Goal: Transaction & Acquisition: Purchase product/service

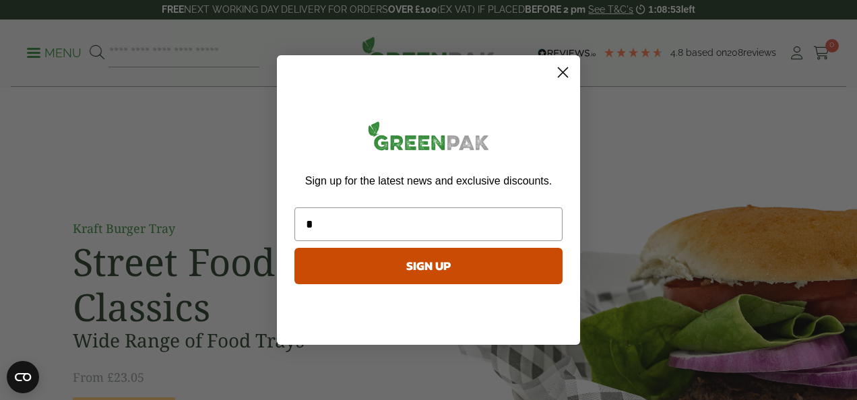
type input "**********"
click at [463, 267] on button "SIGN UP" at bounding box center [428, 266] width 268 height 36
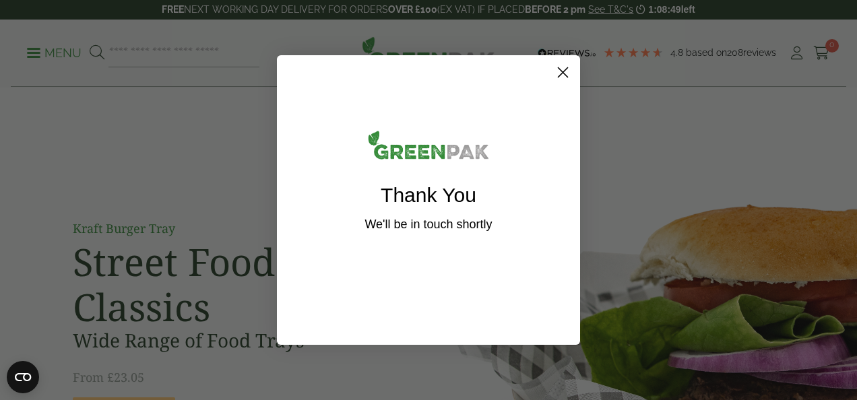
click at [562, 71] on icon "Close dialog" at bounding box center [562, 72] width 9 height 9
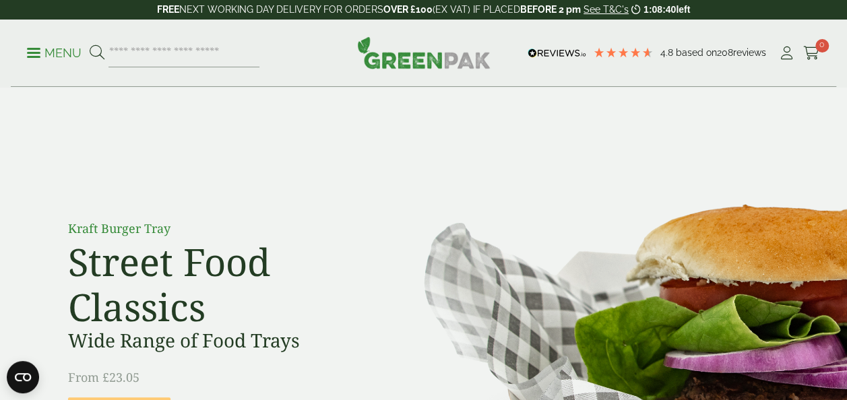
click at [23, 48] on div "Menu 4.8 Based on 208 reviews My Account" at bounding box center [423, 53] width 825 height 67
click at [38, 50] on p "Menu" at bounding box center [54, 53] width 55 height 16
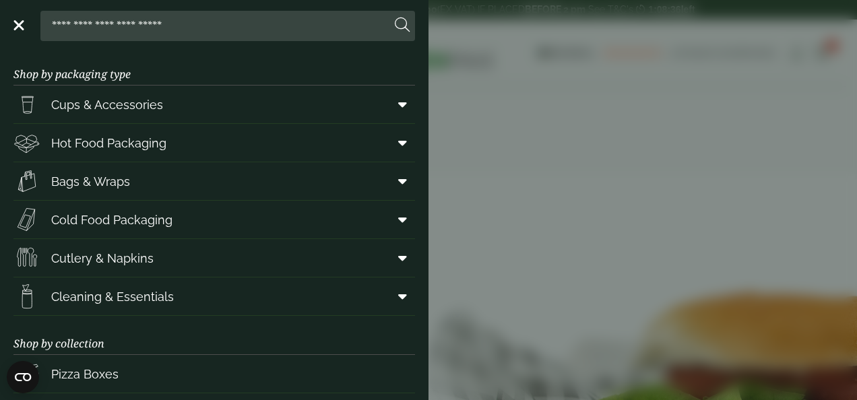
click at [552, 184] on aside "Close Shop by packaging type Cups & Accessories Hot Drink Paper Cups Smoothie C…" at bounding box center [428, 200] width 857 height 400
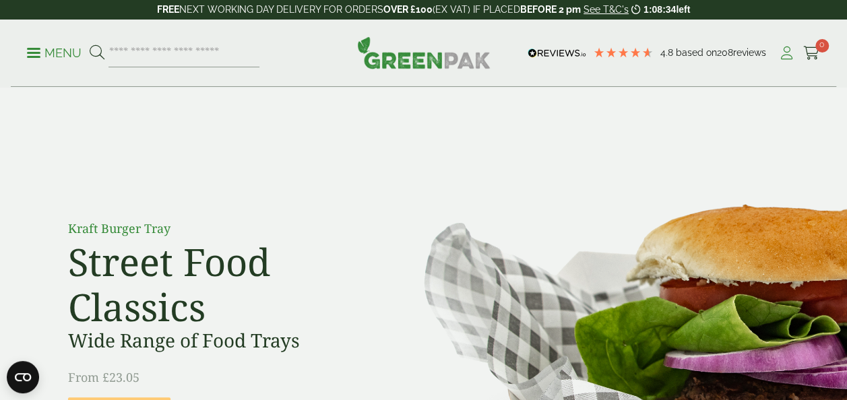
click at [787, 54] on icon at bounding box center [786, 52] width 17 height 13
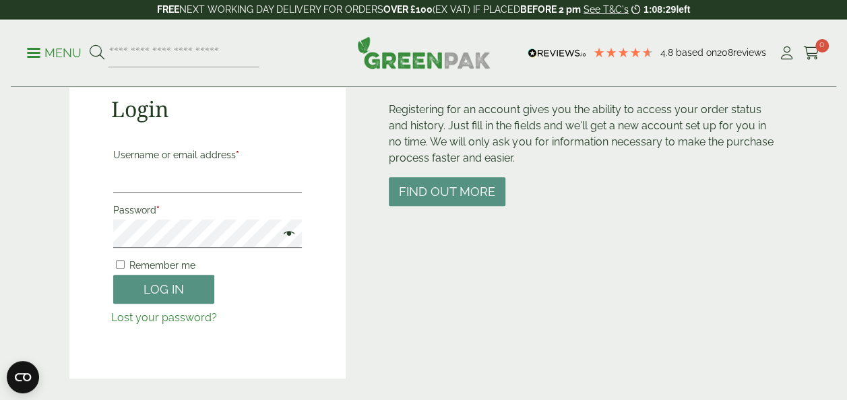
scroll to position [155, 0]
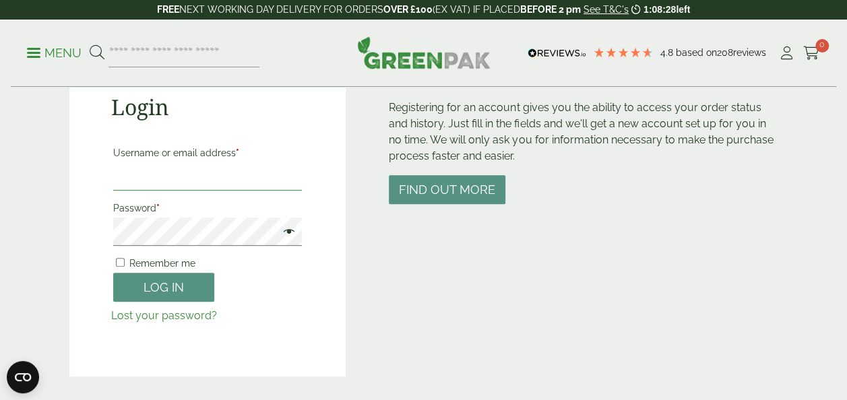
type input "**********"
click at [183, 284] on button "Log in" at bounding box center [163, 287] width 101 height 29
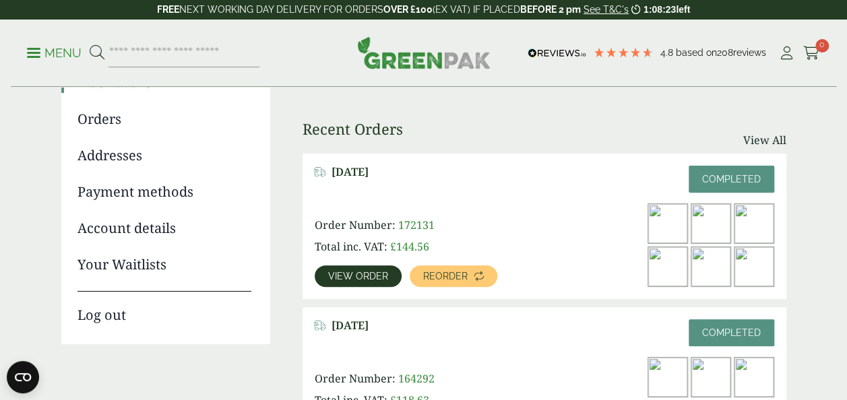
scroll to position [143, 0]
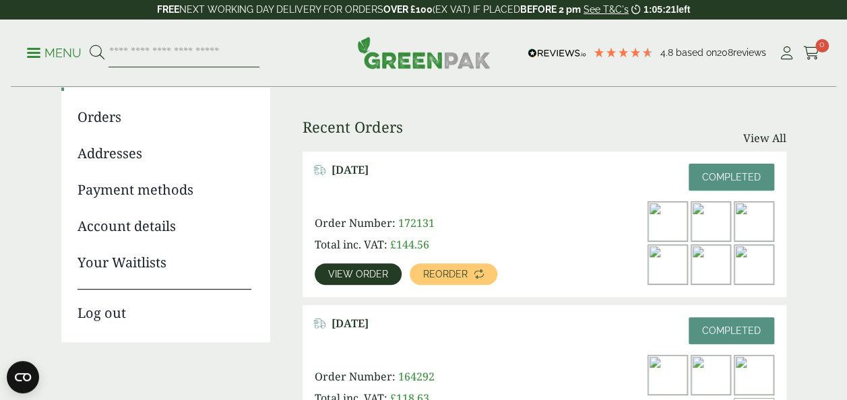
click at [179, 50] on input "search" at bounding box center [183, 53] width 151 height 28
paste input "**********"
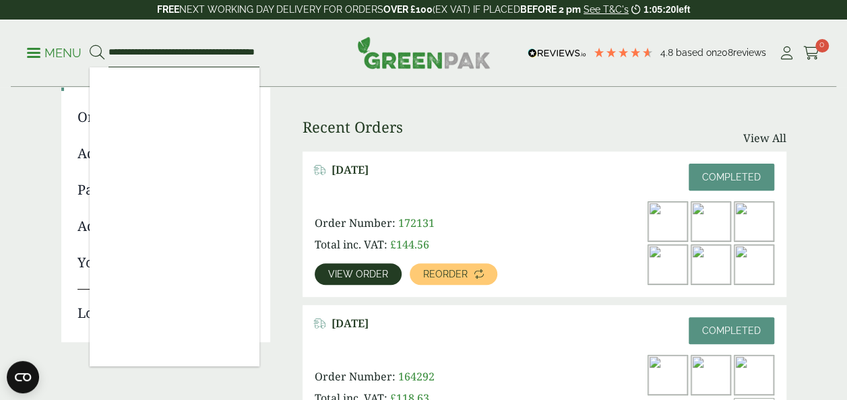
type input "**********"
click at [90, 44] on button at bounding box center [97, 53] width 15 height 18
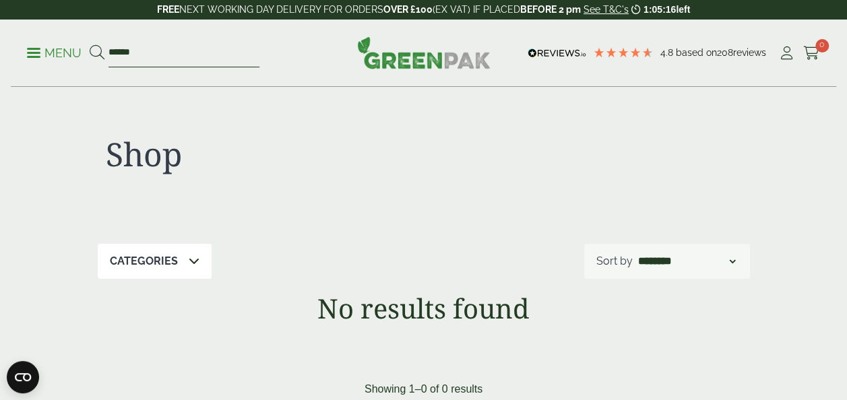
click at [179, 50] on input "******" at bounding box center [183, 53] width 151 height 28
type input "*****"
click at [90, 44] on button at bounding box center [97, 53] width 15 height 18
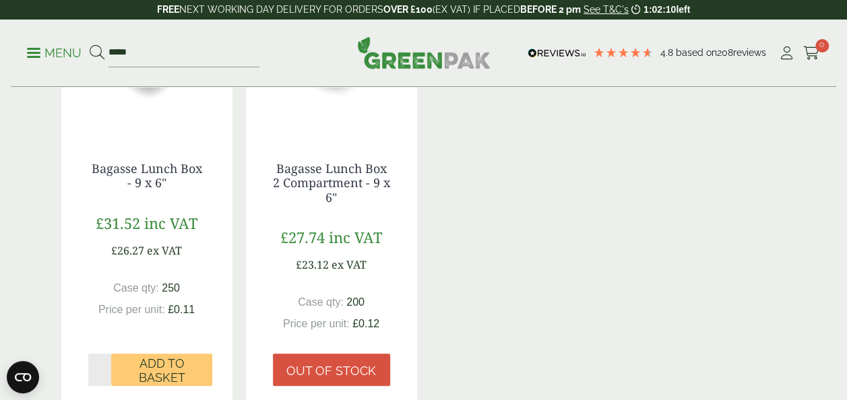
scroll to position [399, 0]
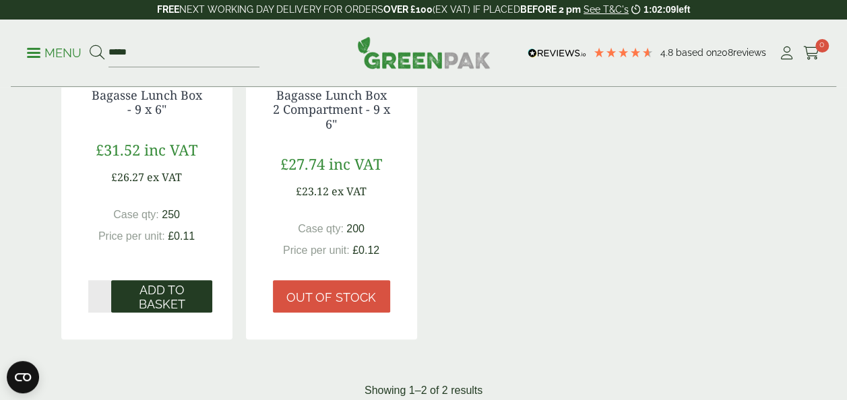
click at [167, 296] on span "Add to Basket" at bounding box center [162, 297] width 82 height 29
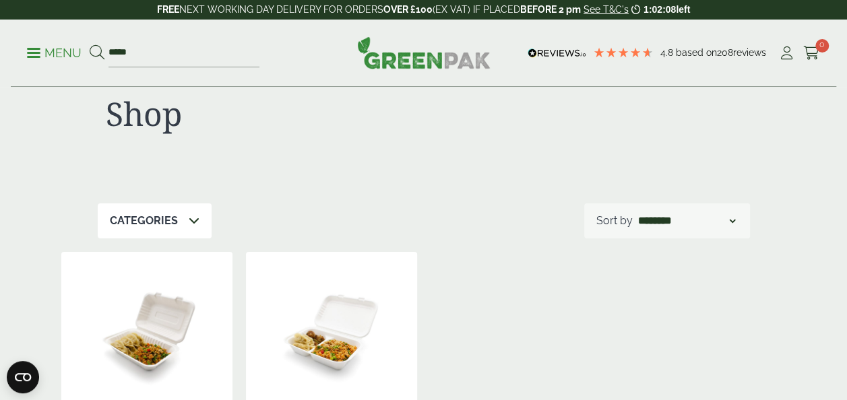
scroll to position [0, 0]
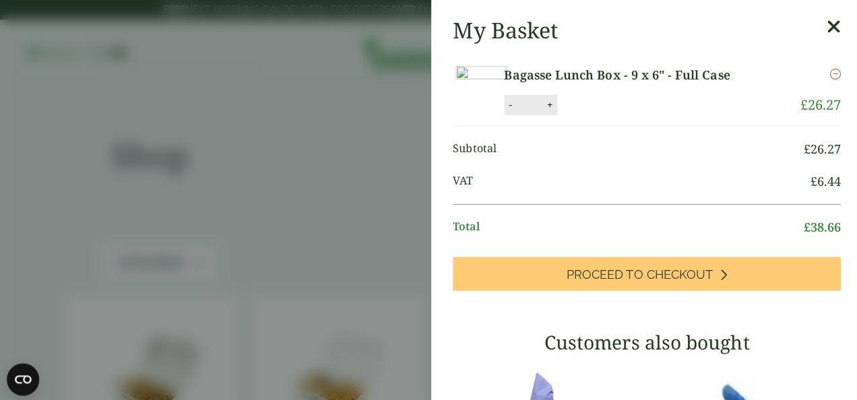
click at [168, 55] on aside "Bagasse Lunch Box - 9 x 6" - Full Case (GP2320027) - Added to basket My Basket …" at bounding box center [428, 200] width 857 height 400
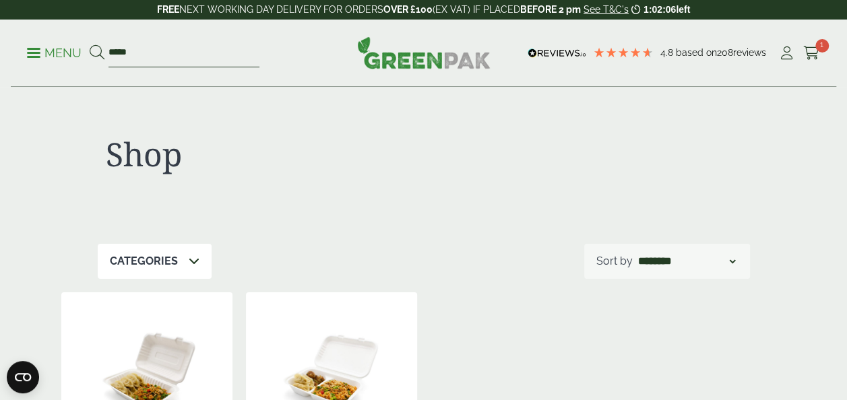
click at [175, 55] on input "*****" at bounding box center [183, 53] width 151 height 28
type input "*****"
click at [90, 44] on button at bounding box center [97, 53] width 15 height 18
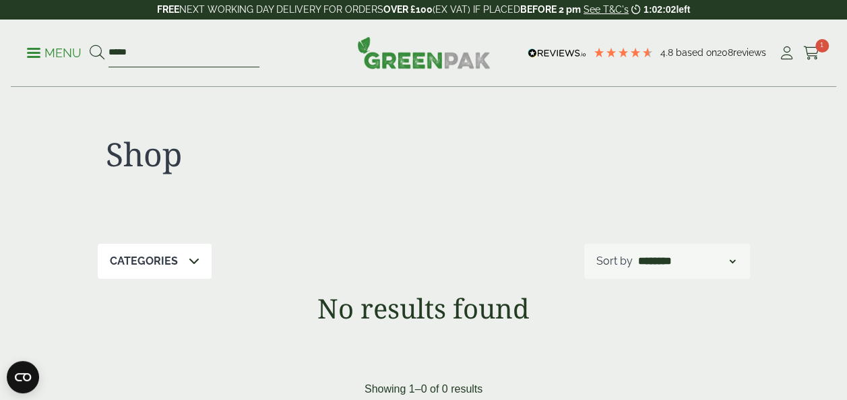
click at [194, 55] on input "*****" at bounding box center [183, 53] width 151 height 28
click at [35, 48] on link "Menu" at bounding box center [54, 51] width 55 height 13
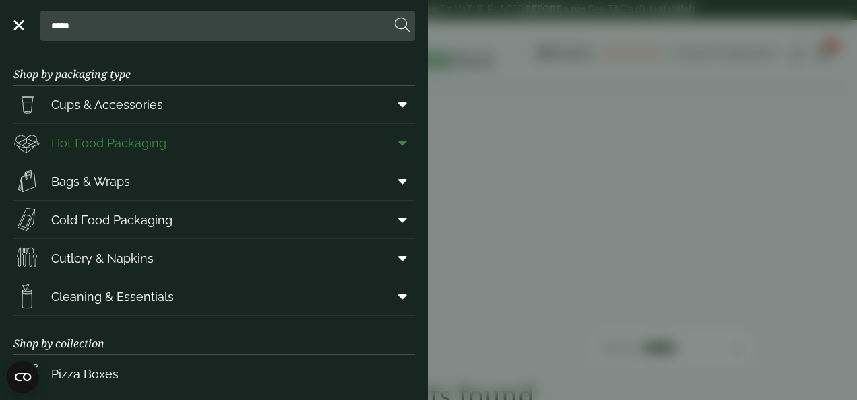
click at [138, 151] on span "Hot Food Packaging" at bounding box center [108, 143] width 115 height 18
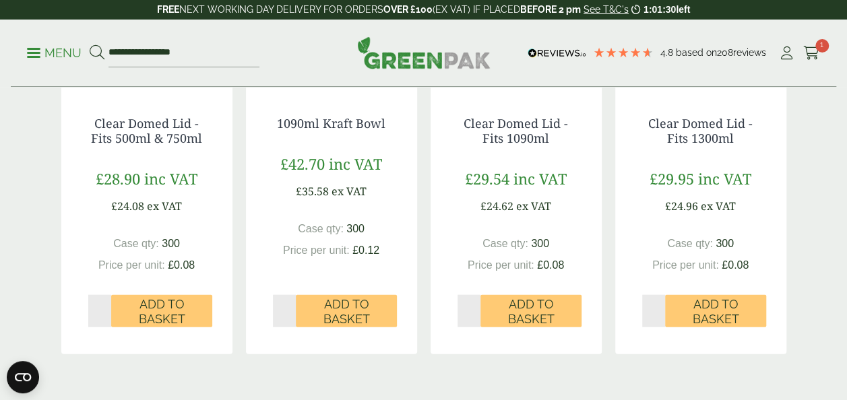
scroll to position [1561, 0]
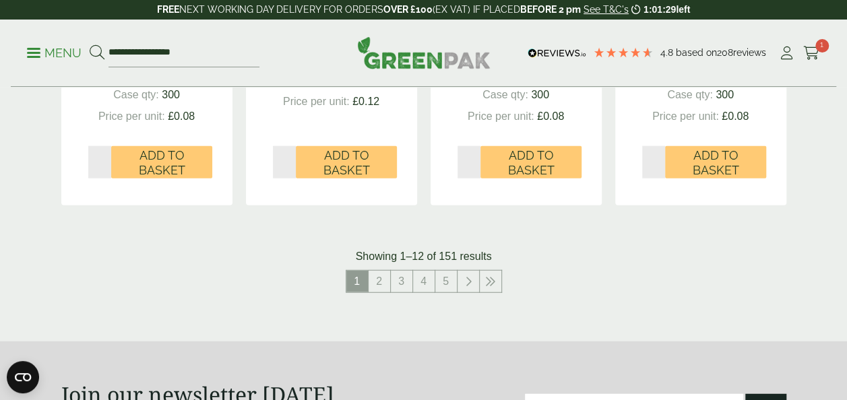
click at [741, 291] on nav "1 2 3 4 5" at bounding box center [423, 284] width 725 height 28
click at [380, 285] on link "2" at bounding box center [379, 282] width 22 height 22
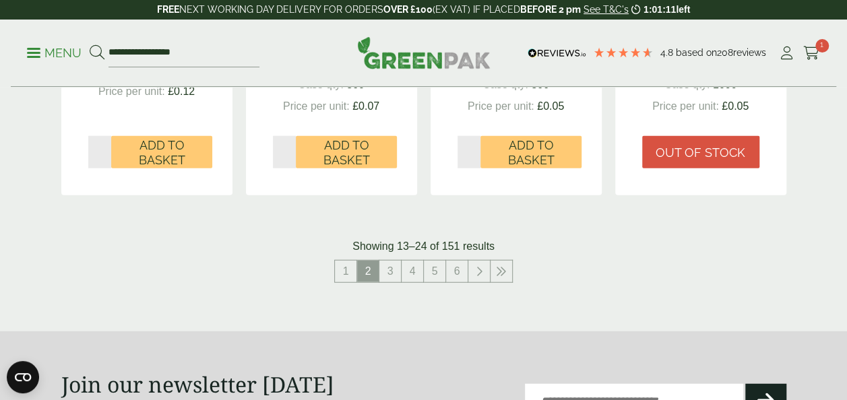
scroll to position [1600, 0]
click at [385, 278] on link "3" at bounding box center [390, 272] width 22 height 22
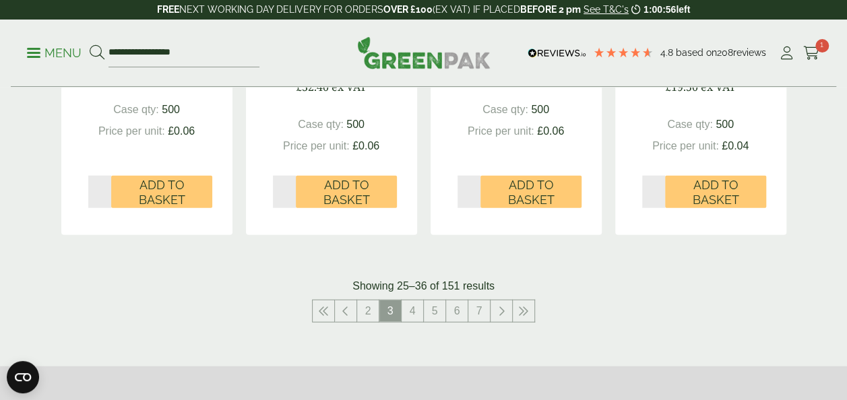
scroll to position [1561, 0]
click at [409, 310] on link "4" at bounding box center [412, 311] width 22 height 22
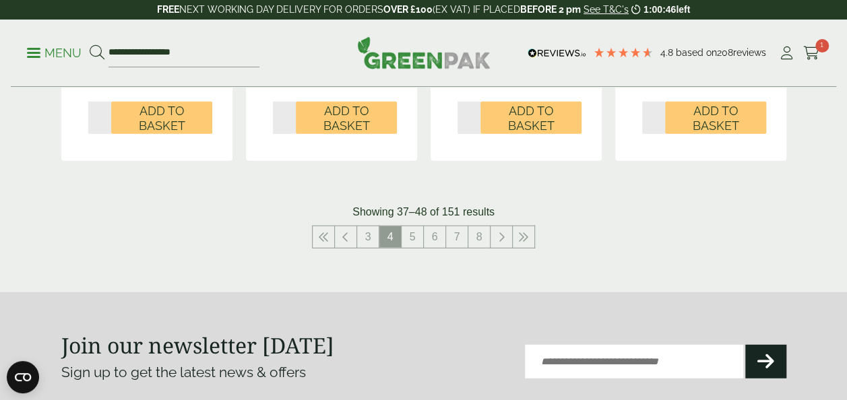
scroll to position [1636, 0]
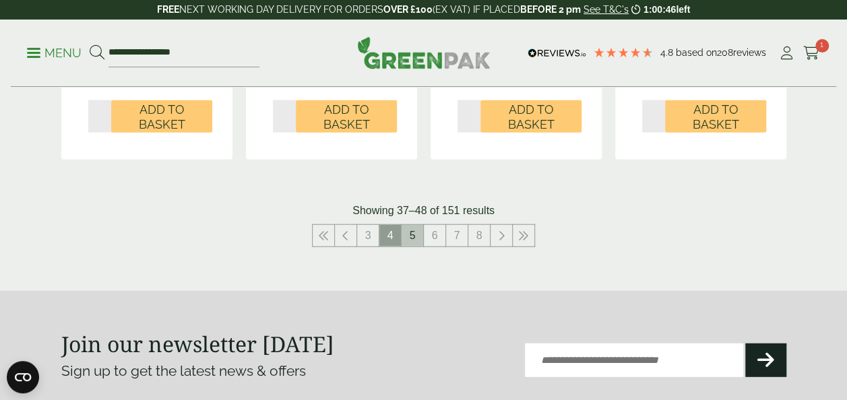
click at [406, 225] on link "5" at bounding box center [412, 236] width 22 height 22
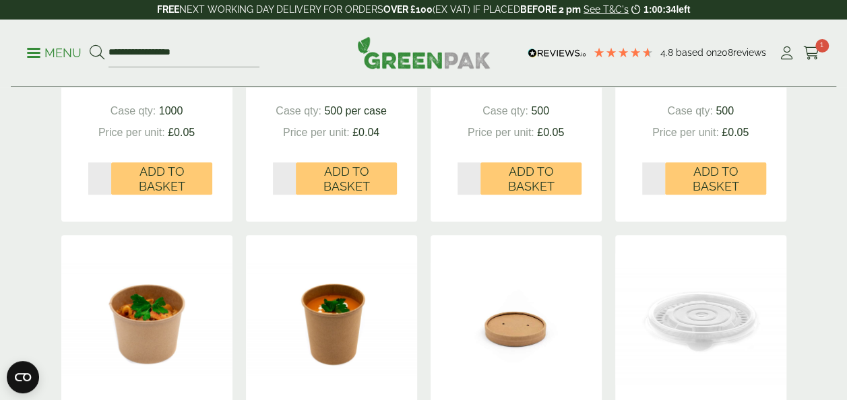
scroll to position [684, 0]
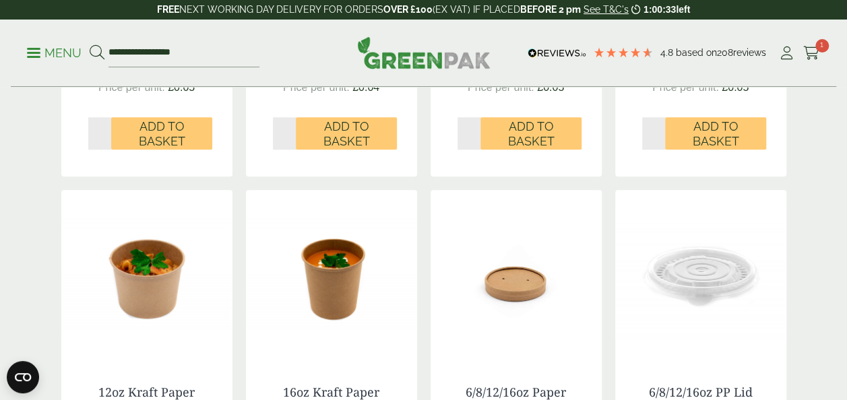
click at [744, 307] on img at bounding box center [700, 274] width 171 height 168
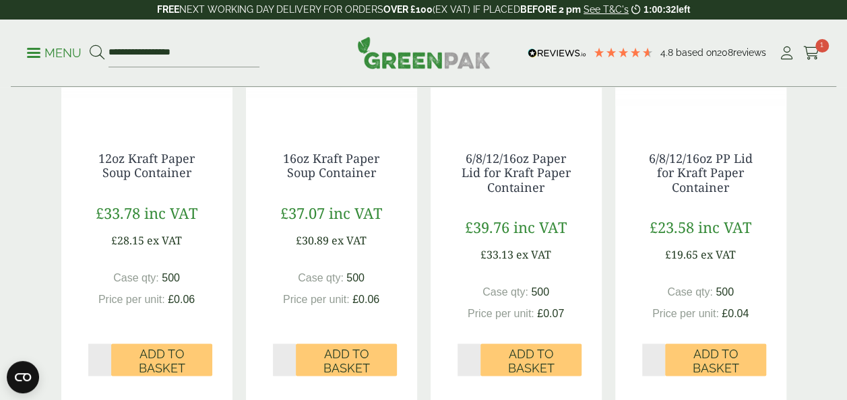
scroll to position [878, 0]
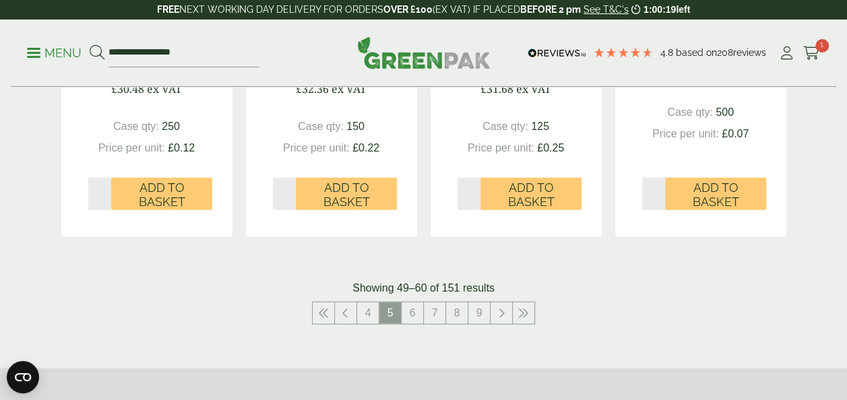
scroll to position [1545, 0]
click at [410, 311] on link "6" at bounding box center [412, 313] width 22 height 22
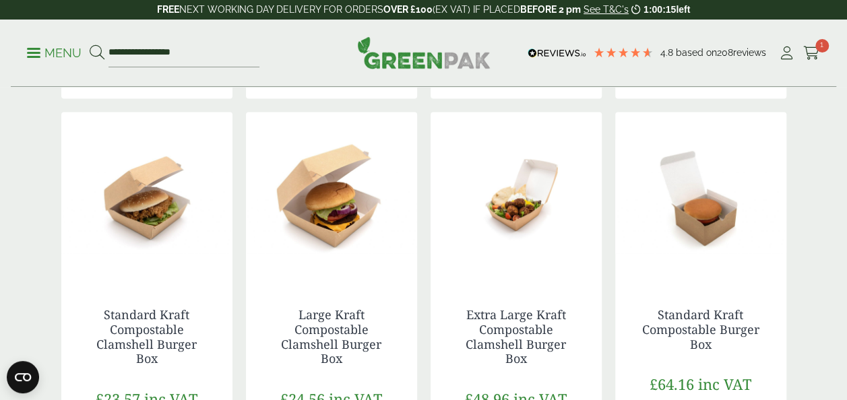
scroll to position [1218, 0]
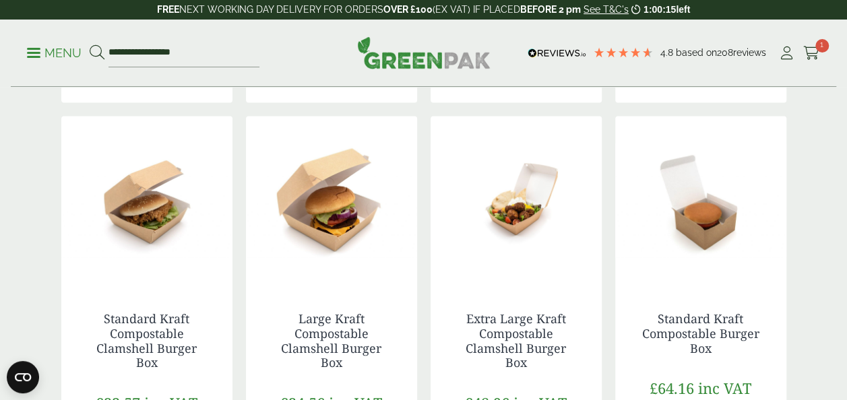
click at [765, 255] on img at bounding box center [700, 200] width 171 height 168
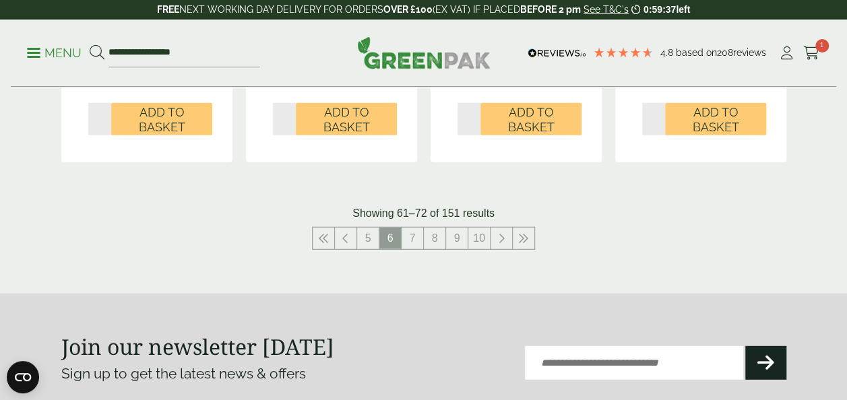
scroll to position [1635, 0]
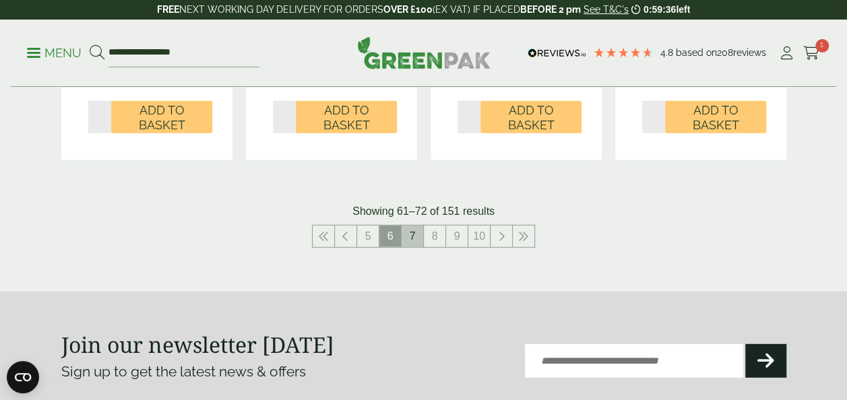
click at [409, 240] on link "7" at bounding box center [412, 237] width 22 height 22
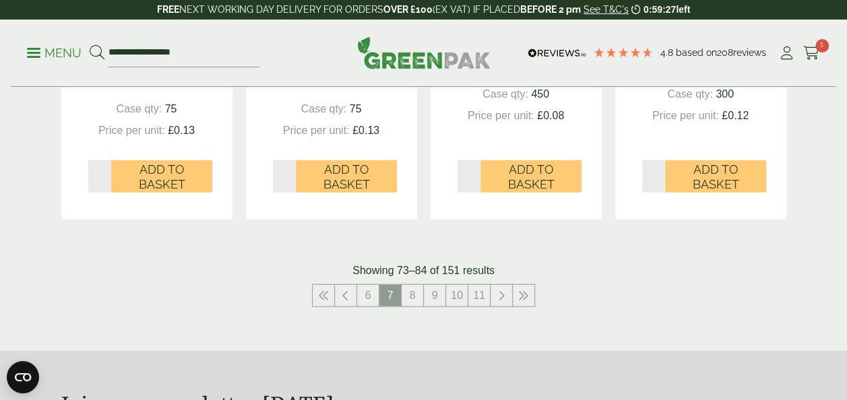
scroll to position [1577, 0]
click at [412, 298] on link "8" at bounding box center [412, 295] width 22 height 22
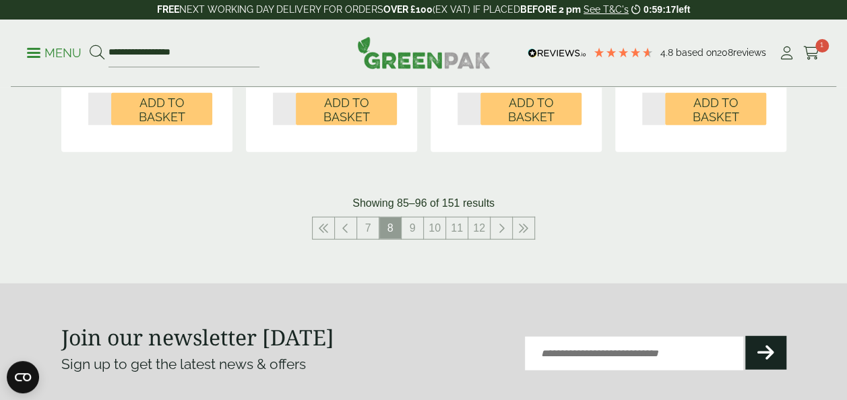
scroll to position [1631, 0]
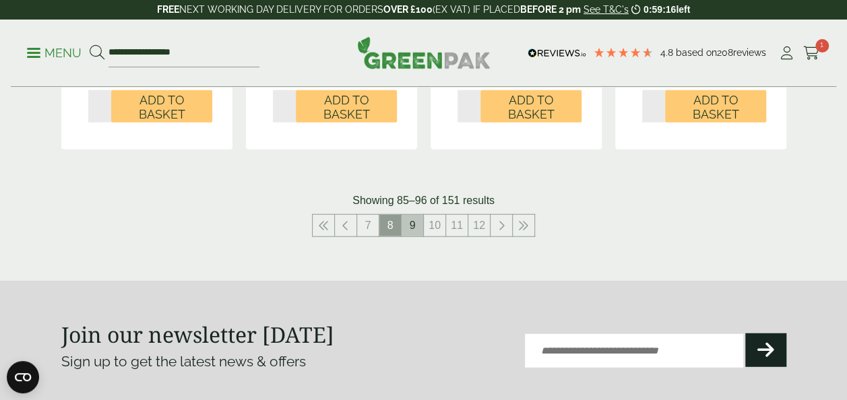
click at [411, 224] on link "9" at bounding box center [412, 226] width 22 height 22
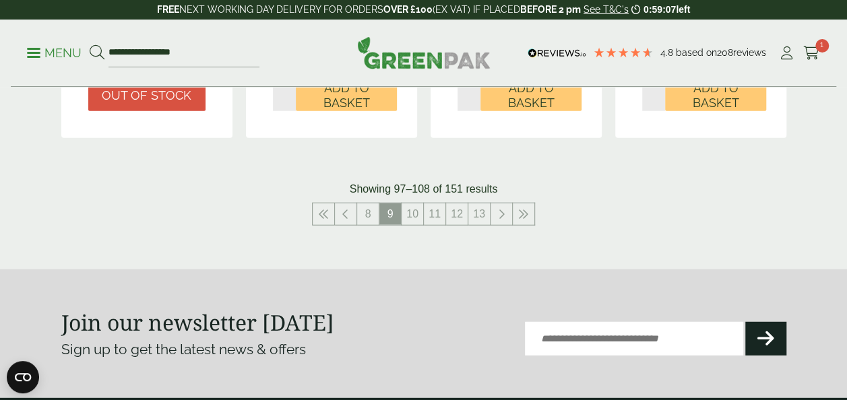
scroll to position [1629, 0]
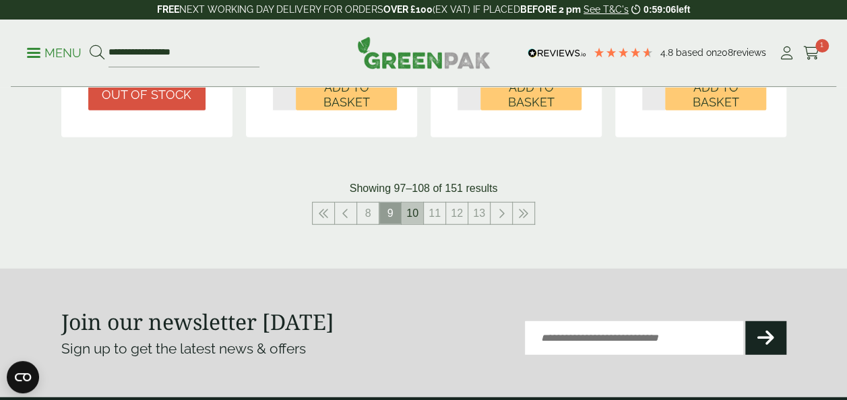
click at [412, 213] on link "10" at bounding box center [412, 214] width 22 height 22
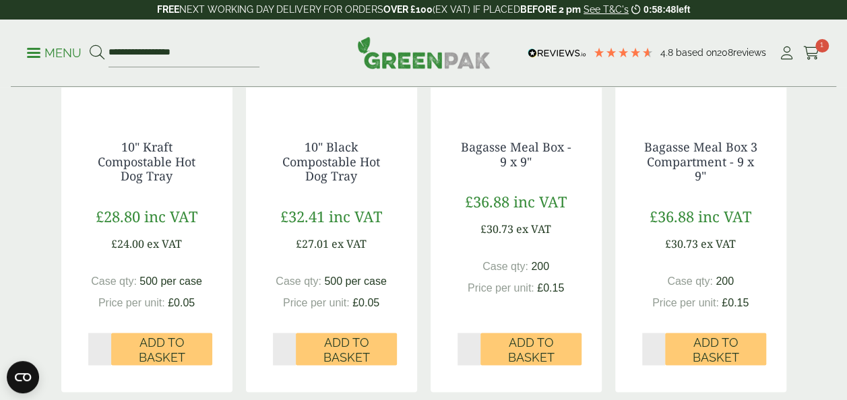
scroll to position [947, 0]
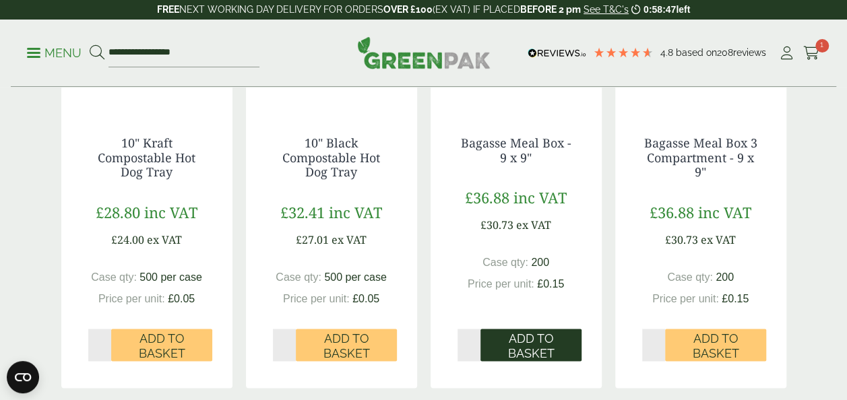
click at [520, 344] on span "Add to Basket" at bounding box center [531, 345] width 82 height 29
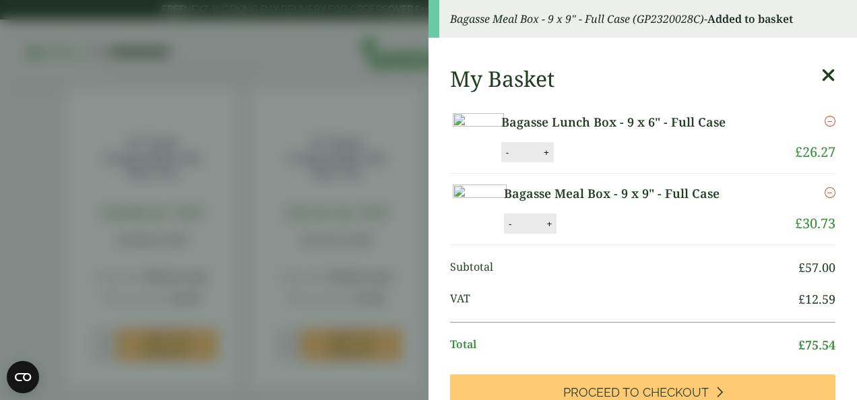
click at [821, 76] on icon at bounding box center [828, 75] width 14 height 19
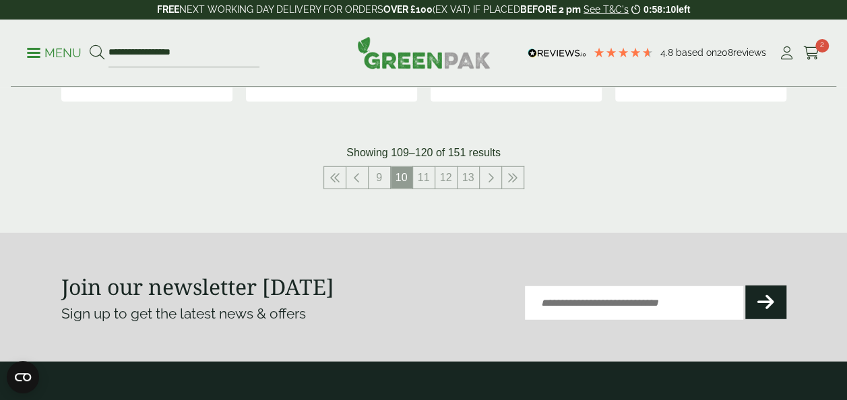
scroll to position [1682, 0]
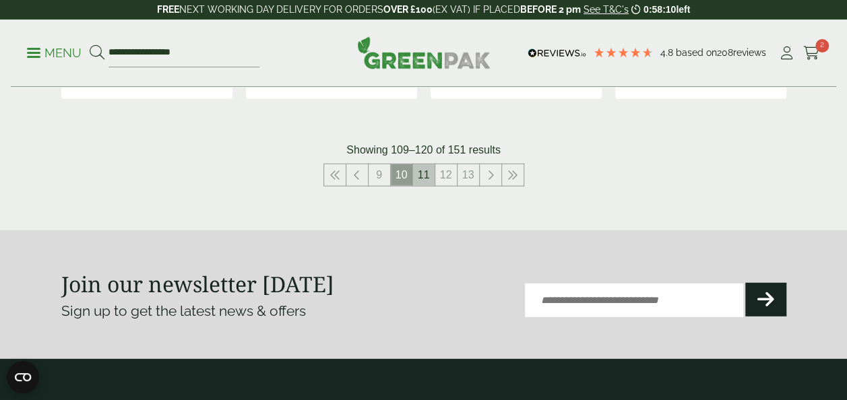
click at [423, 178] on link "11" at bounding box center [424, 175] width 22 height 22
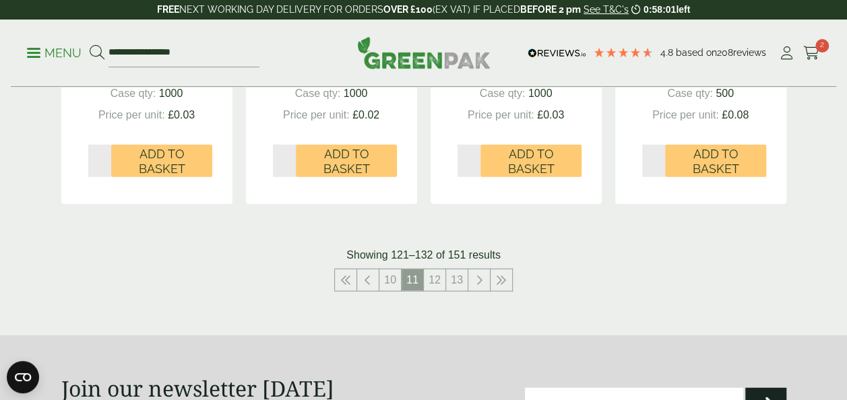
scroll to position [1565, 0]
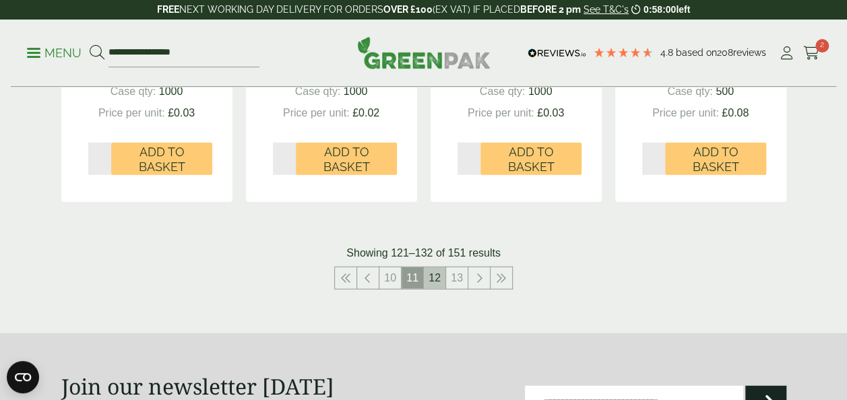
click at [436, 278] on link "12" at bounding box center [435, 278] width 22 height 22
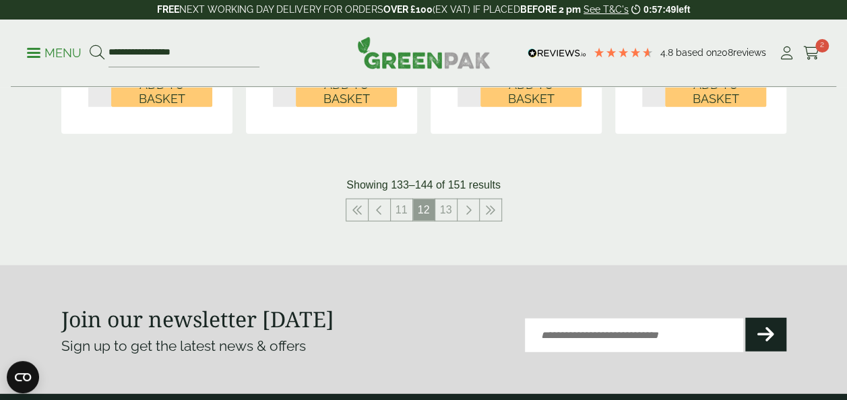
scroll to position [1644, 0]
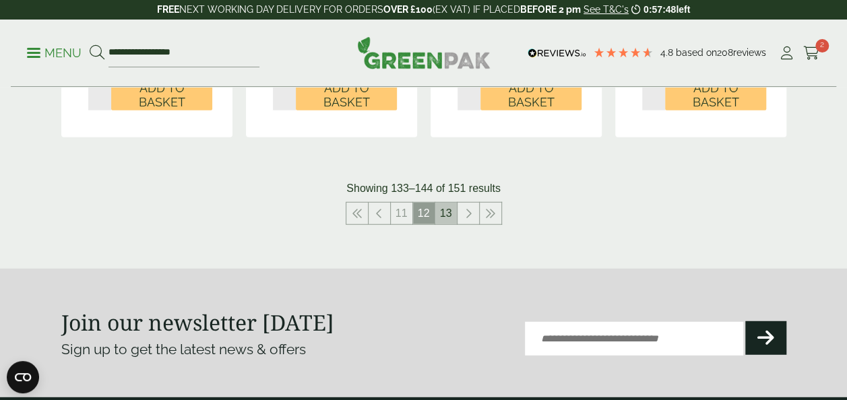
click at [448, 212] on link "13" at bounding box center [446, 214] width 22 height 22
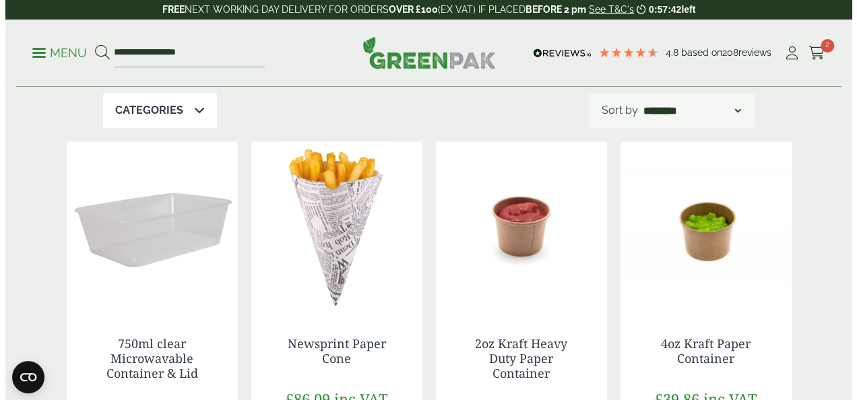
scroll to position [262, 0]
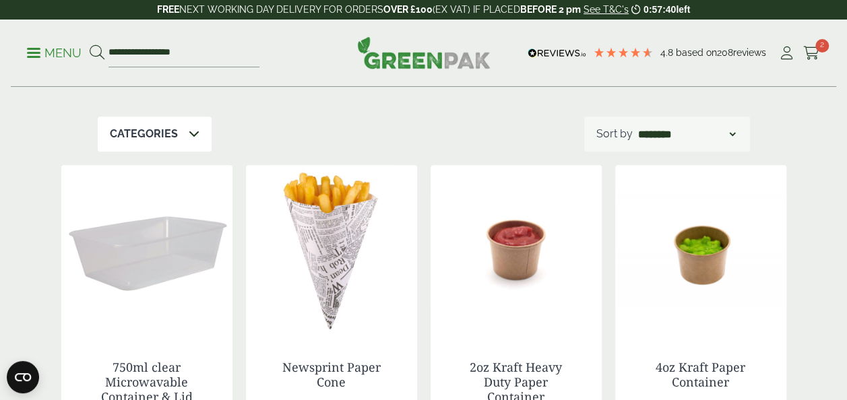
click at [34, 48] on link "Menu" at bounding box center [54, 51] width 55 height 13
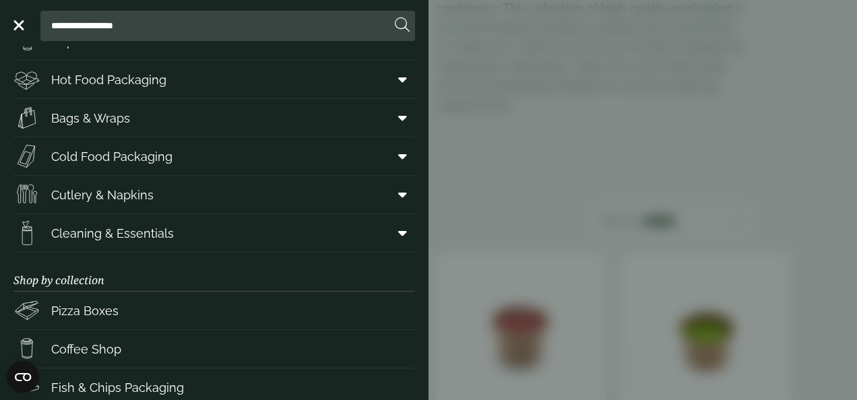
scroll to position [65, 0]
click at [372, 119] on link "Bags & Wraps" at bounding box center [213, 117] width 401 height 38
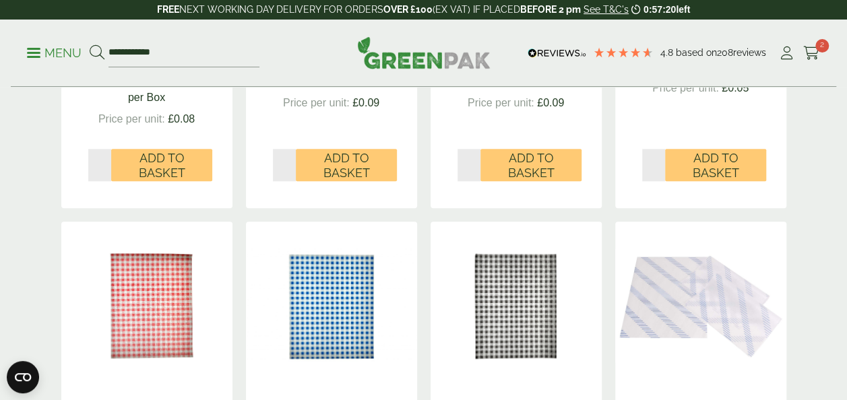
scroll to position [612, 0]
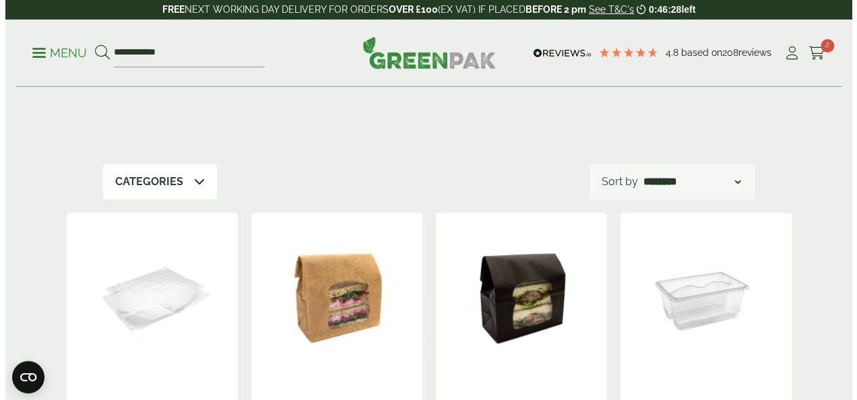
scroll to position [0, 0]
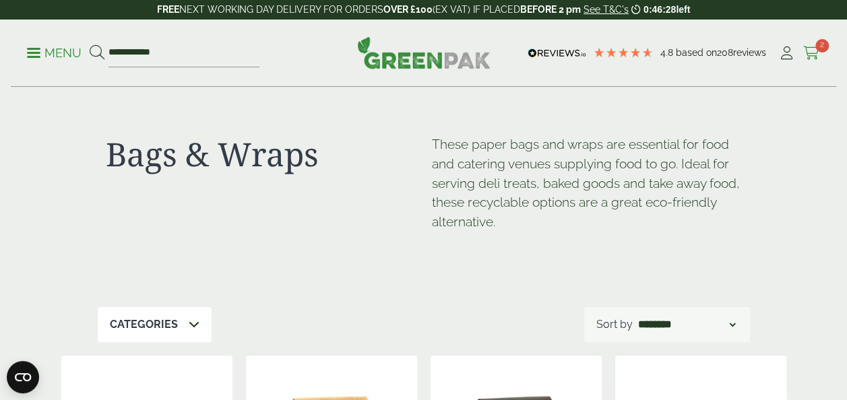
click at [819, 51] on span "2" at bounding box center [821, 45] width 13 height 13
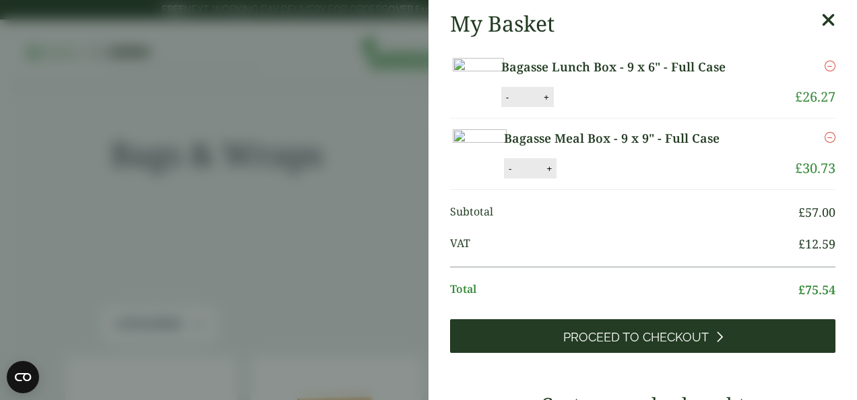
click at [634, 345] on span "Proceed to Checkout" at bounding box center [635, 337] width 145 height 15
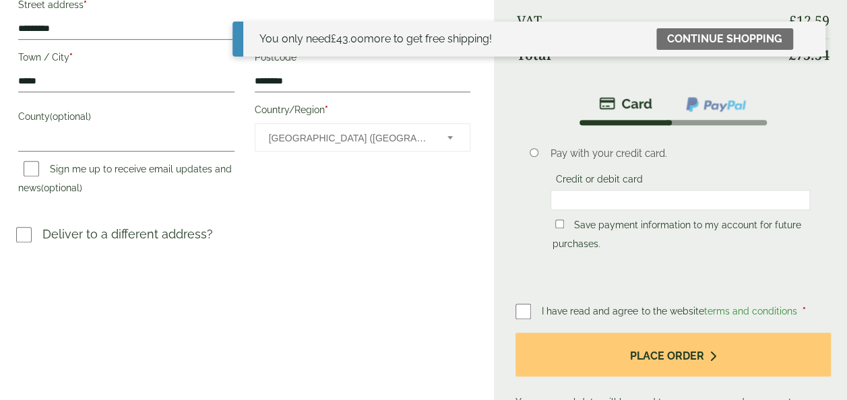
scroll to position [364, 0]
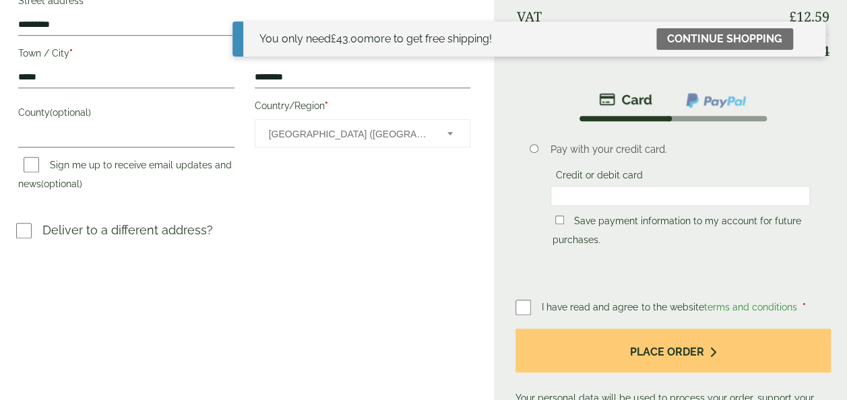
click at [824, 229] on li "Pay with your credit card. Credit or debit card Save payment information to my …" at bounding box center [672, 201] width 315 height 160
click at [734, 201] on div at bounding box center [679, 196] width 259 height 20
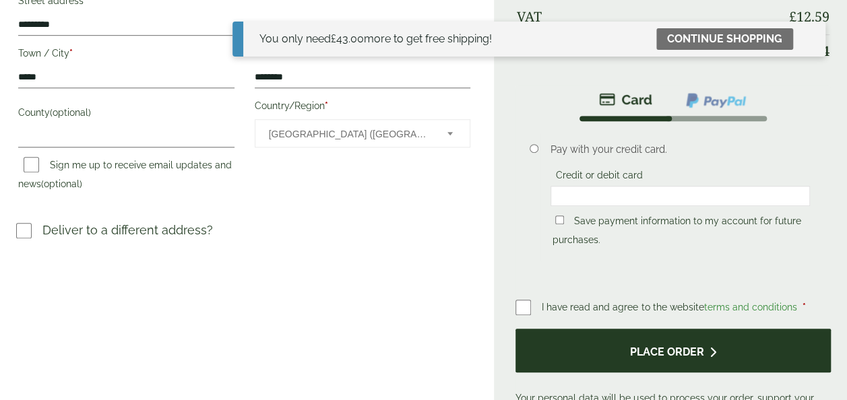
click at [665, 346] on button "Place order" at bounding box center [672, 351] width 315 height 44
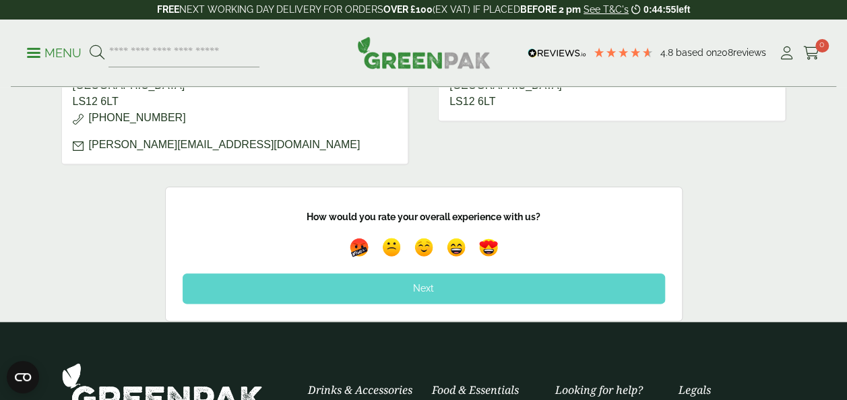
scroll to position [667, 0]
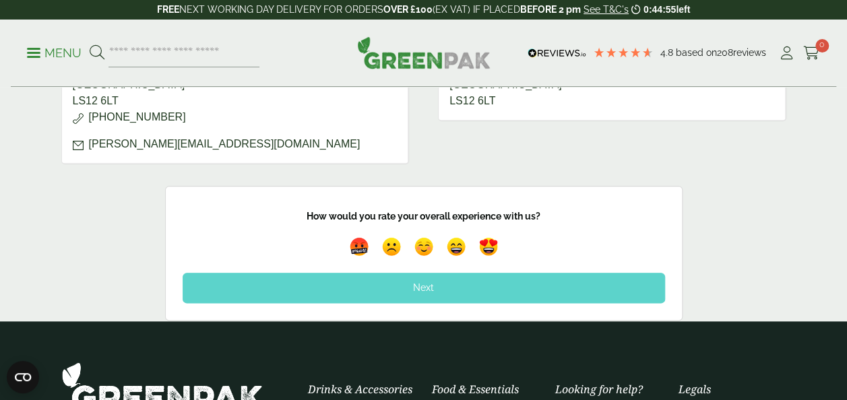
click at [630, 275] on div "Next" at bounding box center [424, 288] width 482 height 30
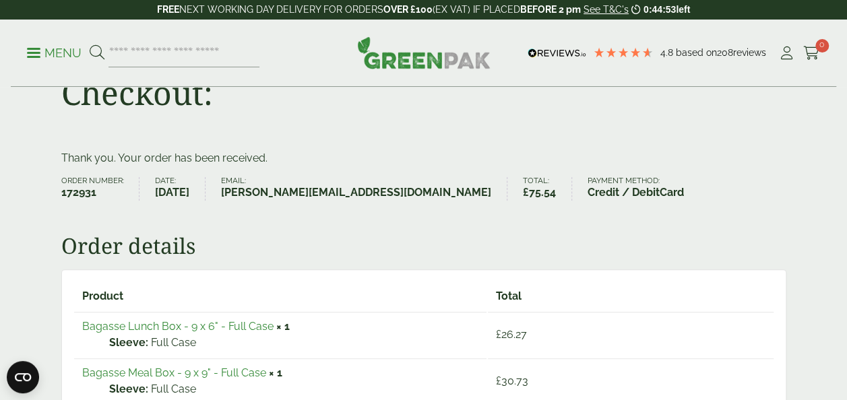
scroll to position [0, 0]
